Goal: Navigation & Orientation: Understand site structure

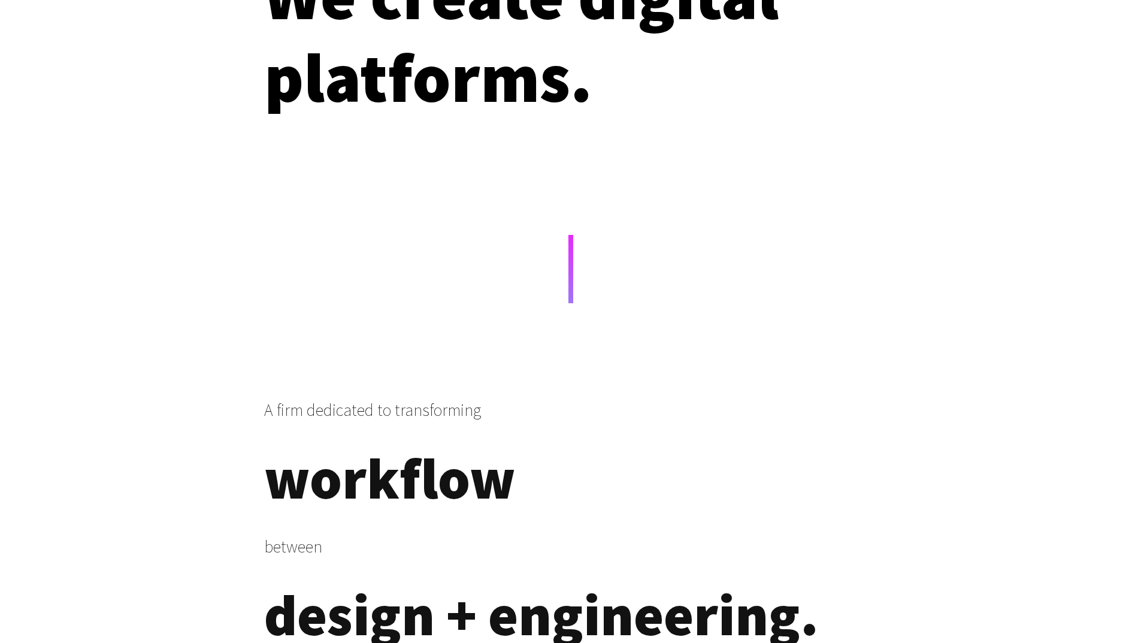
scroll to position [180, 0]
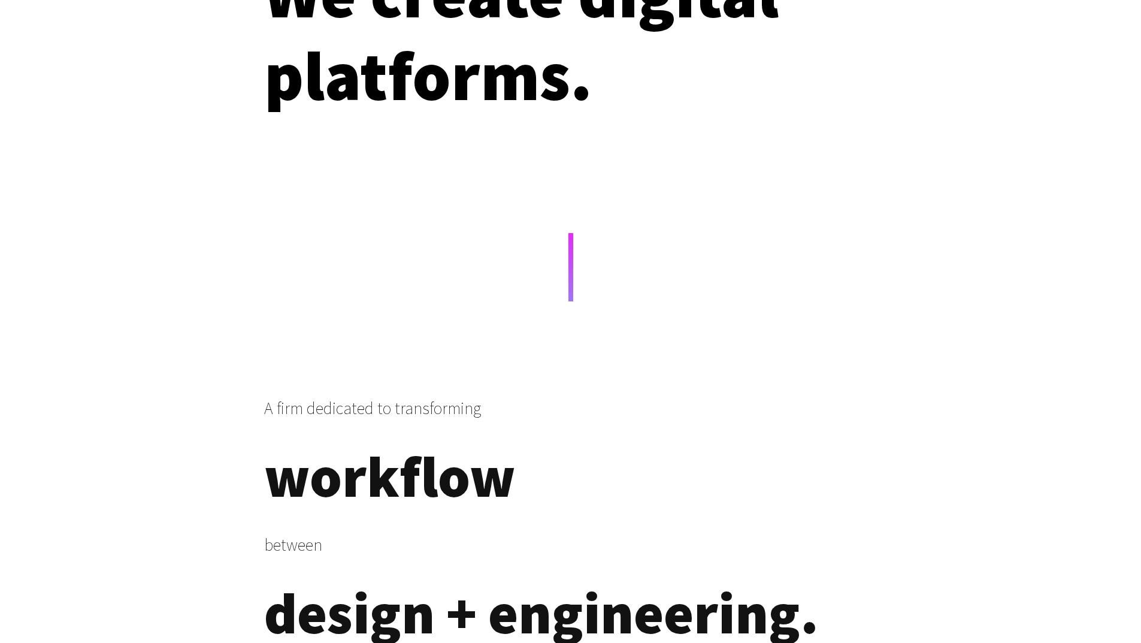
drag, startPoint x: 204, startPoint y: 295, endPoint x: 112, endPoint y: 284, distance: 92.4
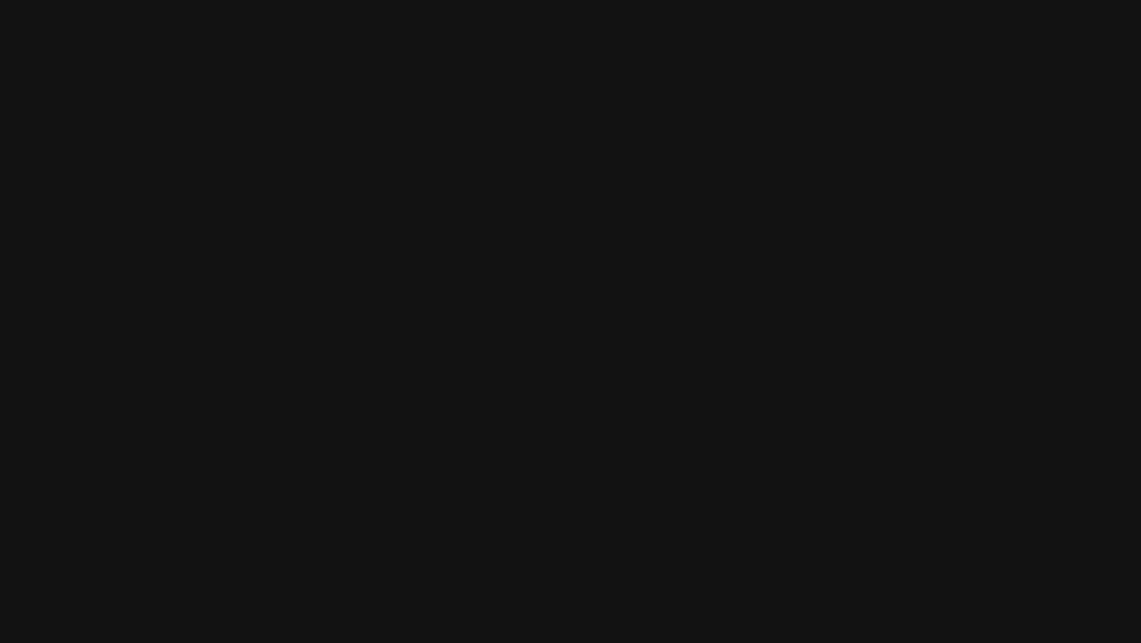
scroll to position [4434, 0]
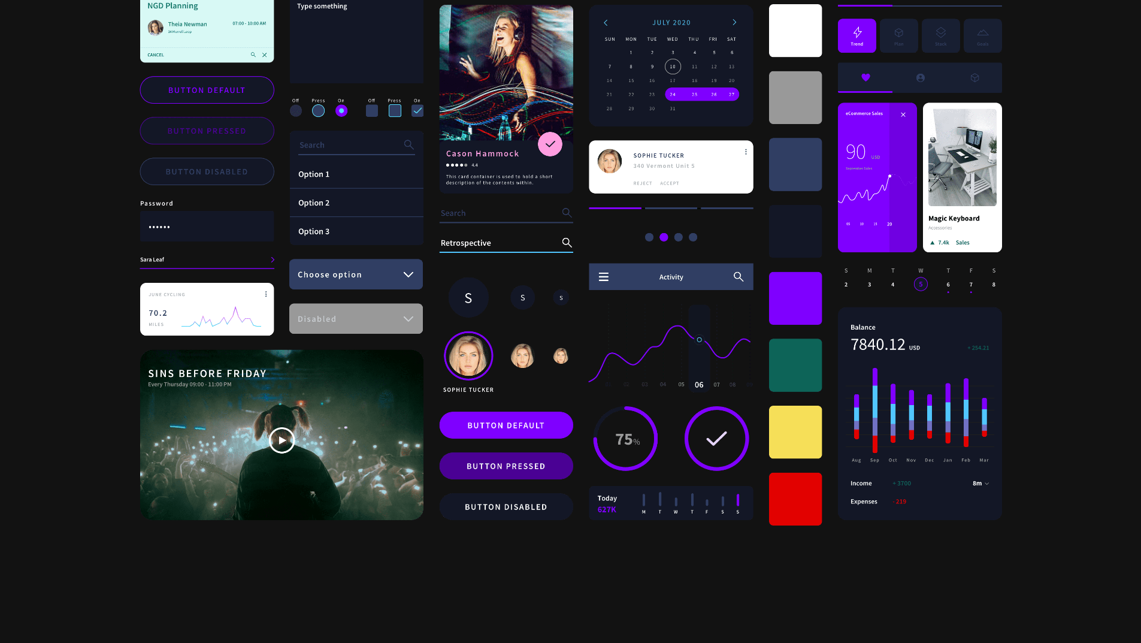
drag, startPoint x: 102, startPoint y: 315, endPoint x: 102, endPoint y: 268, distance: 46.7
click at [102, 268] on div "component-wall" at bounding box center [570, 164] width 1141 height 743
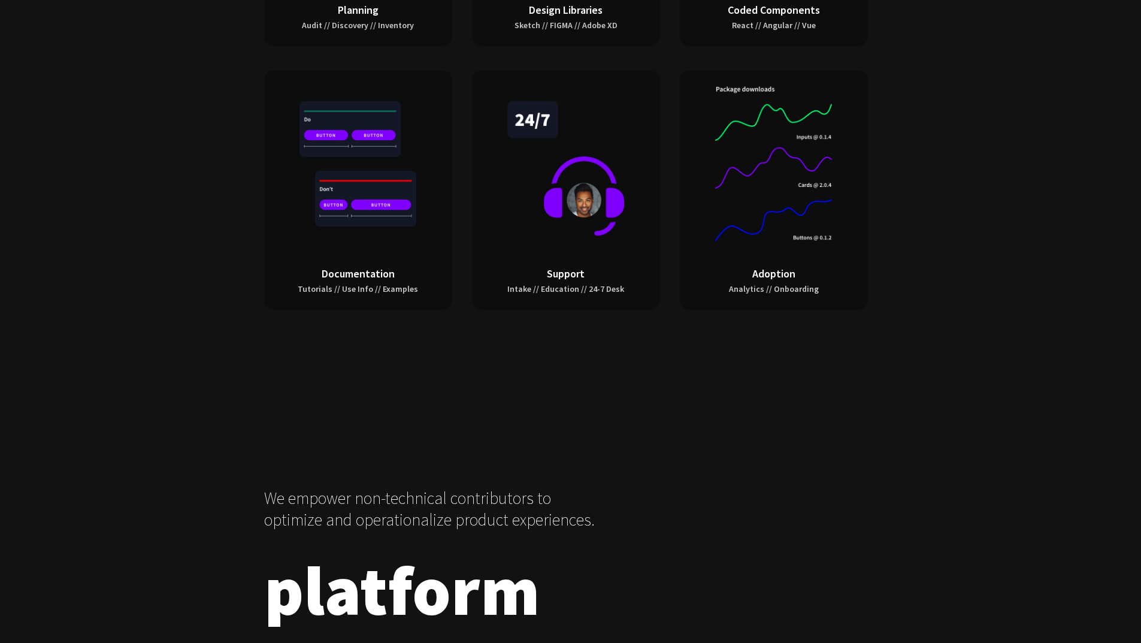
scroll to position [5632, 0]
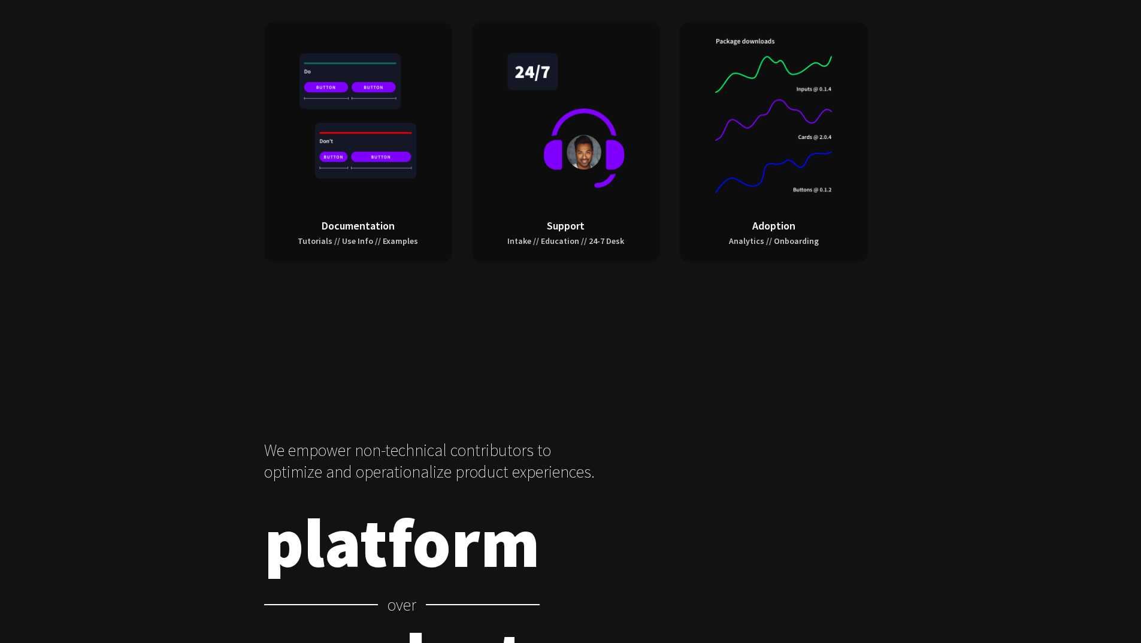
drag, startPoint x: 108, startPoint y: 308, endPoint x: 123, endPoint y: 237, distance: 72.7
click at [123, 237] on div "Planning Audit // Discovery // Inventory Design Libraries Sketch // FIGMA // Ad…" at bounding box center [570, 22] width 1141 height 527
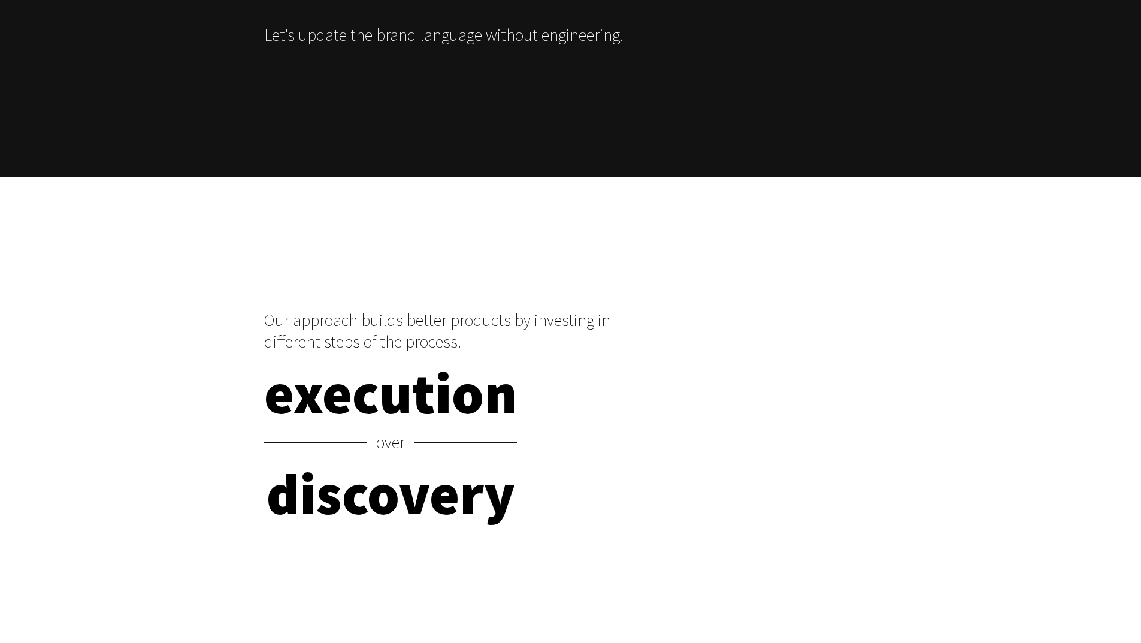
scroll to position [6351, 0]
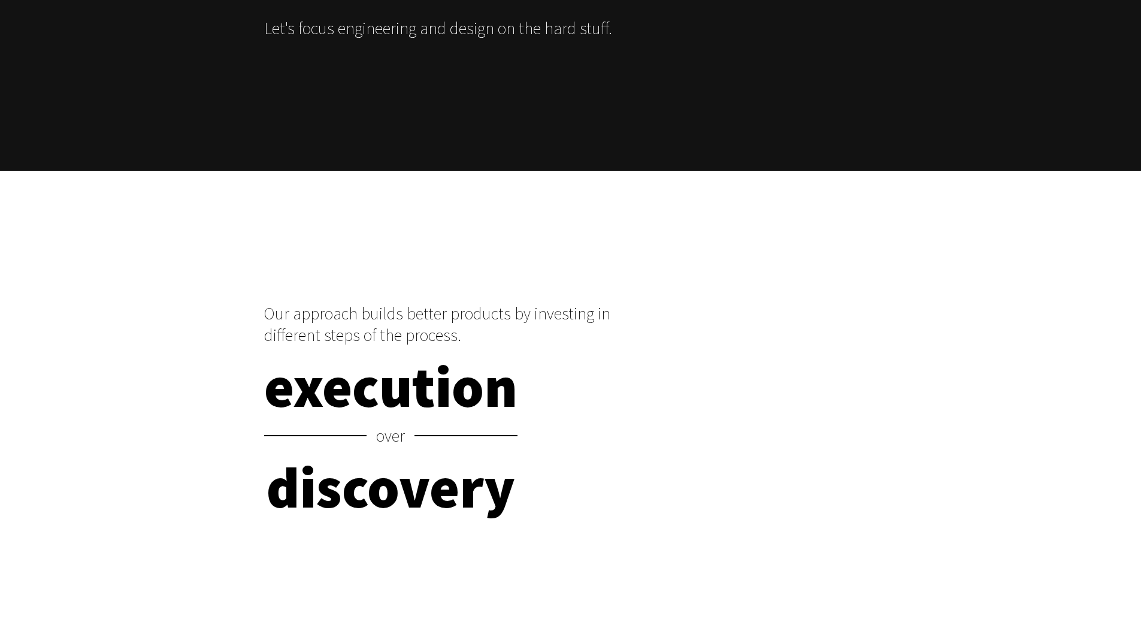
drag, startPoint x: 141, startPoint y: 305, endPoint x: 137, endPoint y: 273, distance: 32.0
click at [137, 273] on div at bounding box center [570, 237] width 1141 height 132
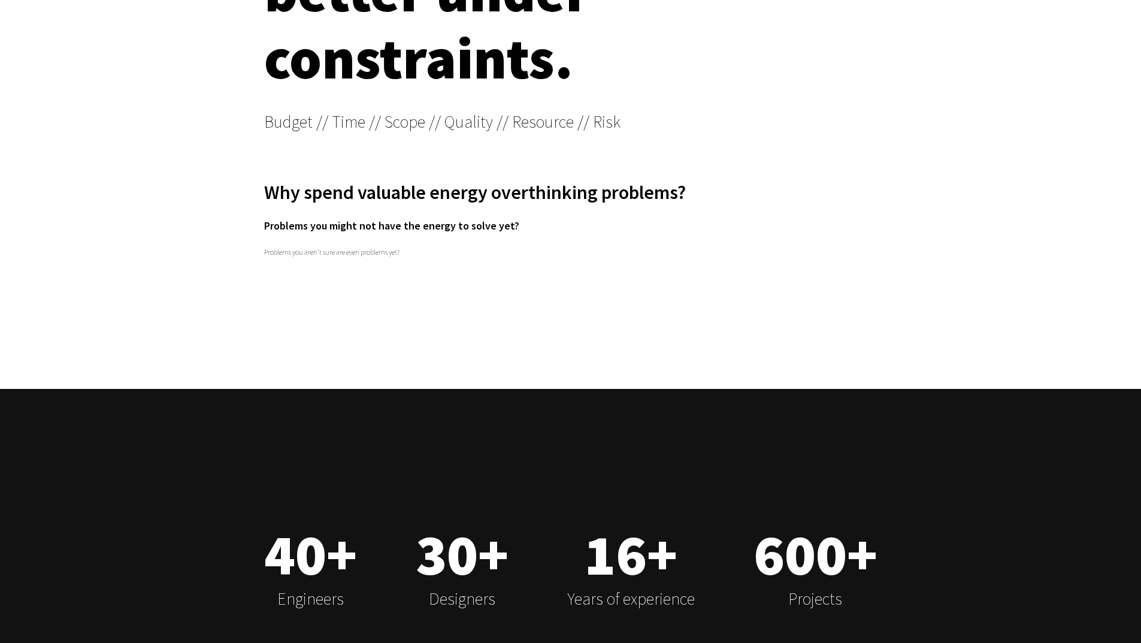
scroll to position [7310, 0]
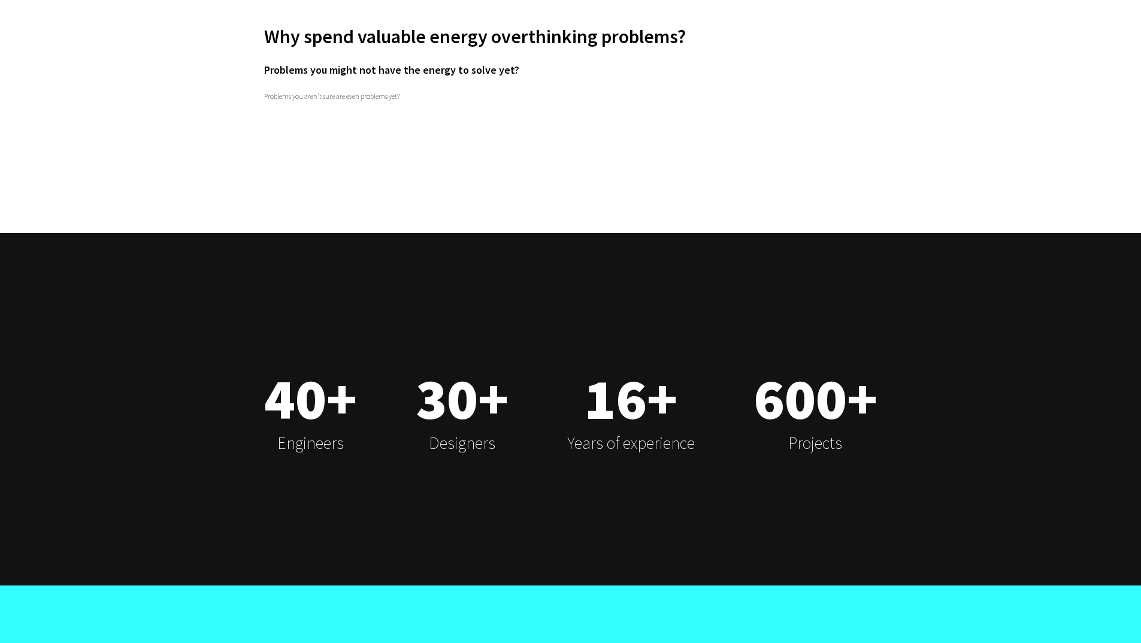
drag, startPoint x: 160, startPoint y: 299, endPoint x: 172, endPoint y: 219, distance: 80.6
click at [172, 219] on div at bounding box center [570, 167] width 1141 height 132
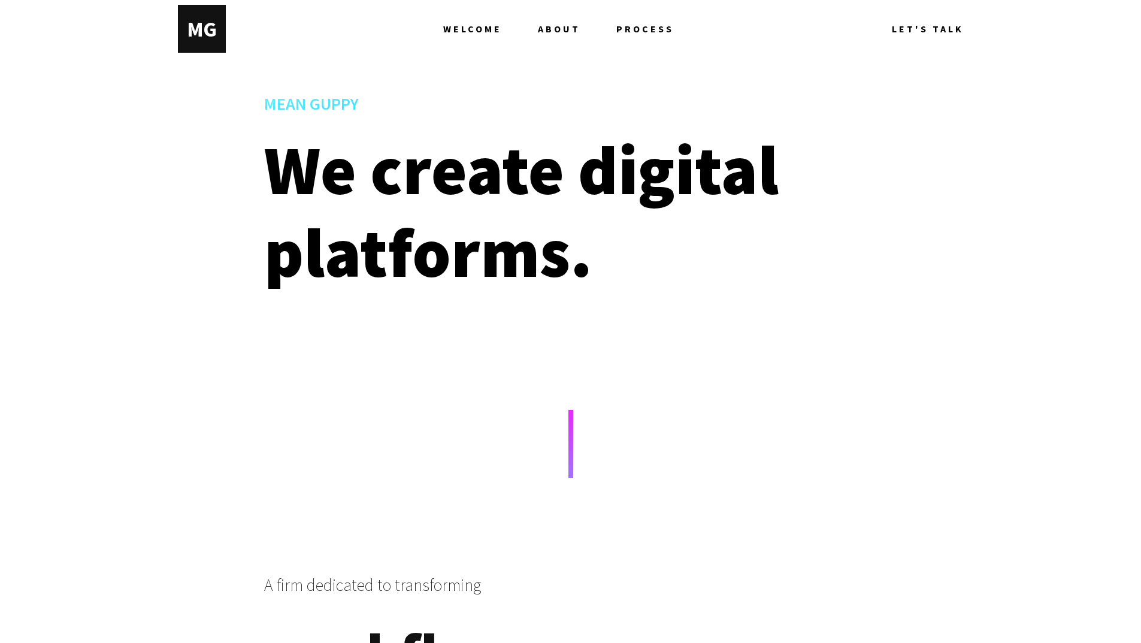
scroll to position [0, 0]
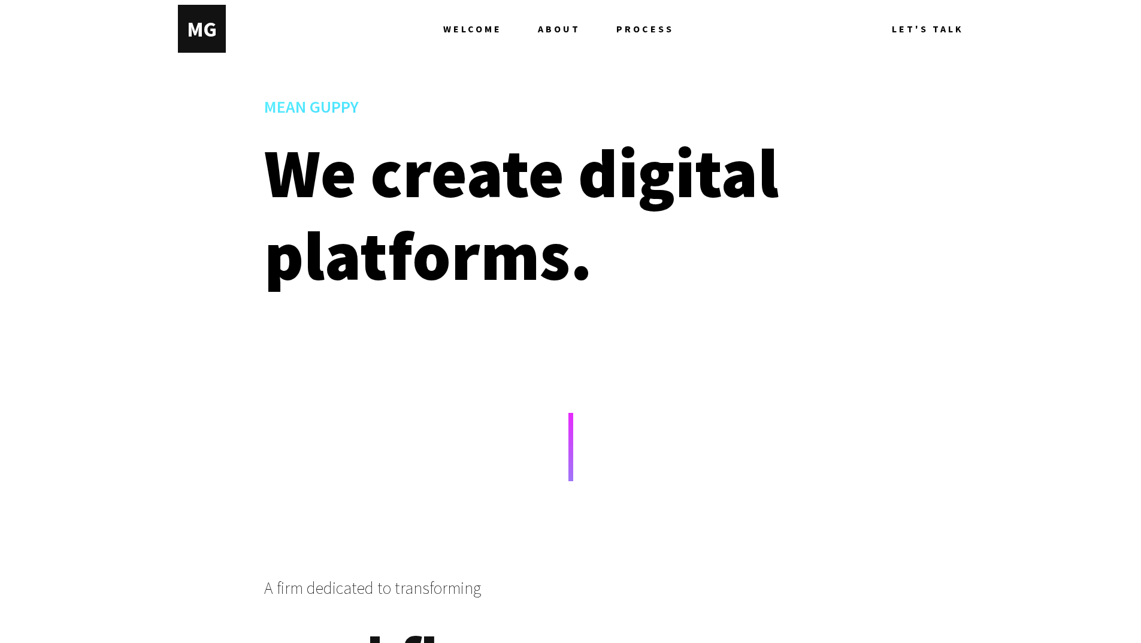
click at [469, 29] on span "WELCOME" at bounding box center [472, 29] width 59 height 48
click at [570, 27] on span "ABOUT" at bounding box center [559, 29] width 43 height 48
click at [624, 32] on span "PROCESS" at bounding box center [646, 29] width 58 height 48
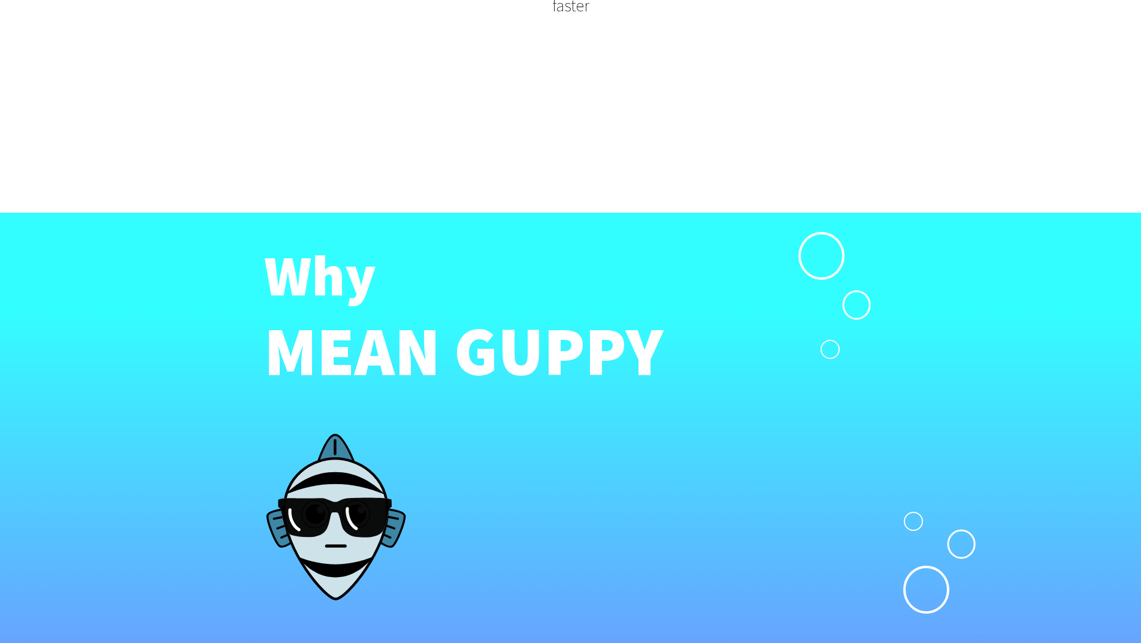
scroll to position [3185, 0]
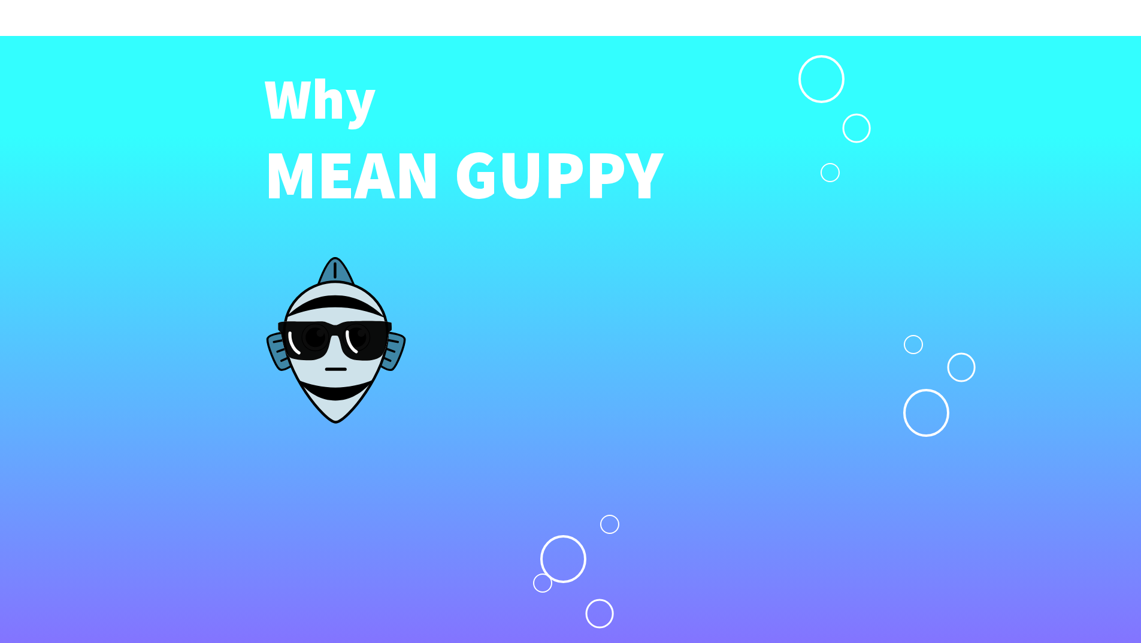
click at [537, 188] on icon "Group 37" at bounding box center [754, 479] width 443 height 848
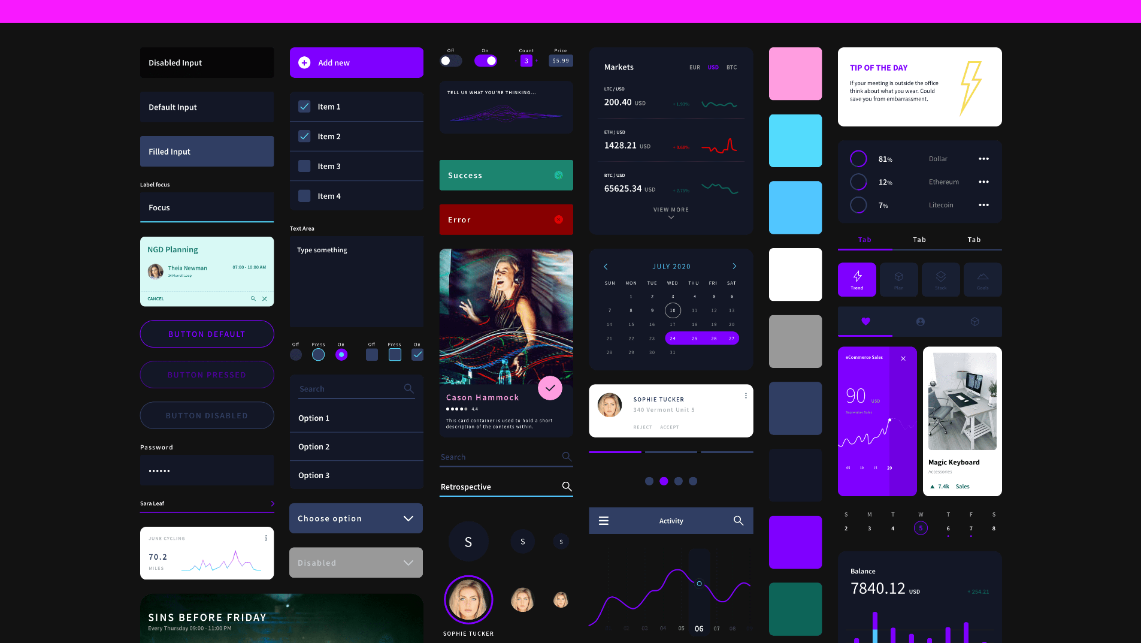
scroll to position [4203, 0]
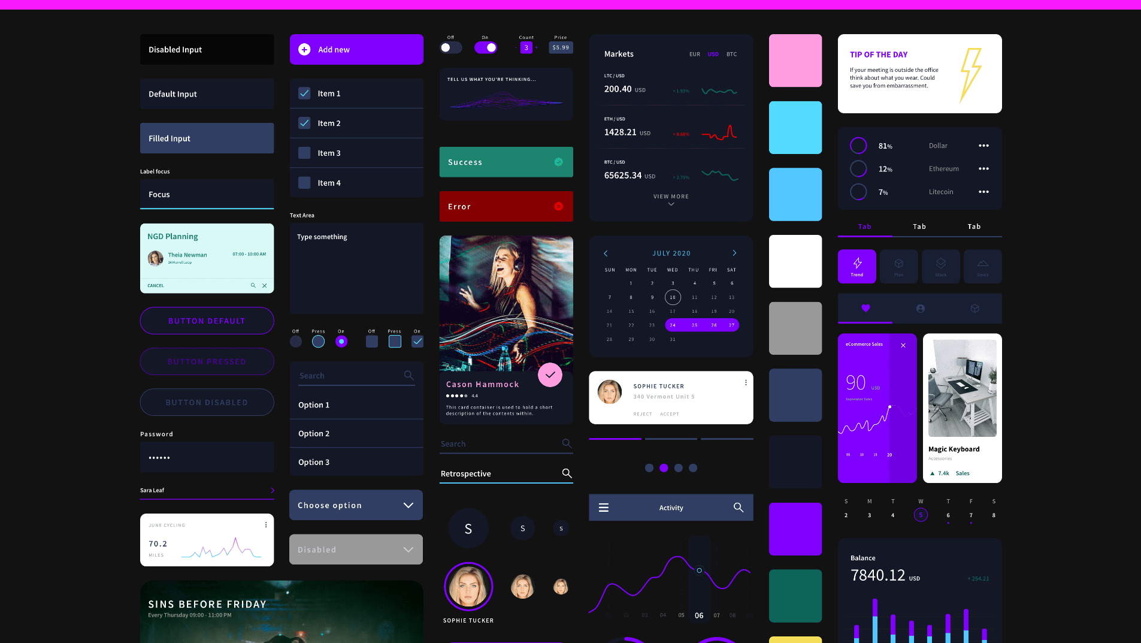
drag, startPoint x: 98, startPoint y: 337, endPoint x: 61, endPoint y: 264, distance: 81.5
click at [61, 264] on div "component-wall" at bounding box center [570, 395] width 1141 height 743
